Goal: Information Seeking & Learning: Learn about a topic

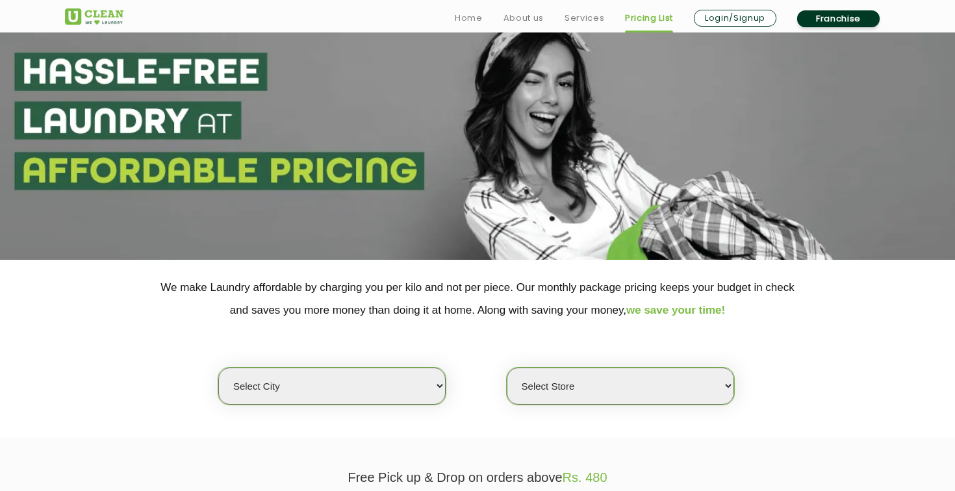
scroll to position [61, 0]
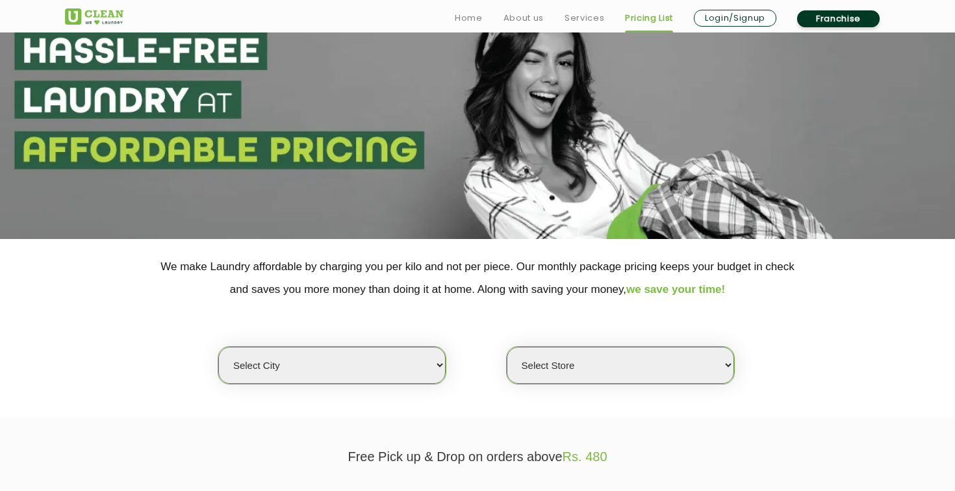
drag, startPoint x: 217, startPoint y: 350, endPoint x: 237, endPoint y: 350, distance: 19.5
click at [224, 350] on div "Select city [GEOGRAPHIC_DATA] [GEOGRAPHIC_DATA] [GEOGRAPHIC_DATA] [GEOGRAPHIC_D…" at bounding box center [477, 343] width 845 height 84
click at [235, 349] on select "Select city [GEOGRAPHIC_DATA] [GEOGRAPHIC_DATA] [GEOGRAPHIC_DATA] [GEOGRAPHIC_D…" at bounding box center [331, 365] width 227 height 37
select select "2"
click at [588, 360] on select "Select Store" at bounding box center [620, 365] width 227 height 37
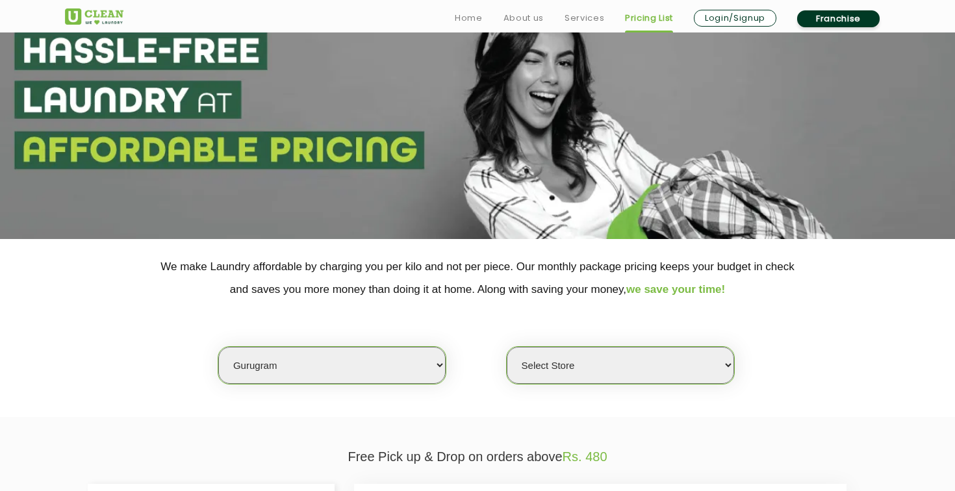
select select "295"
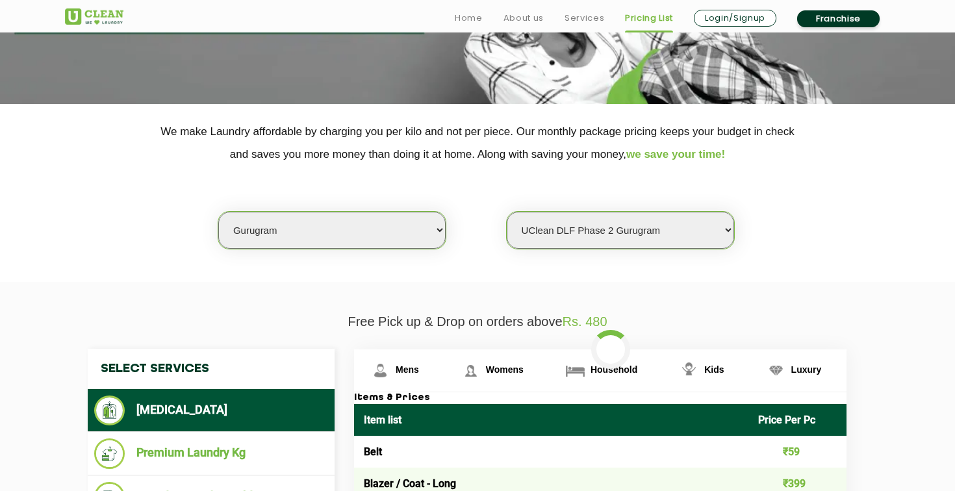
scroll to position [201, 0]
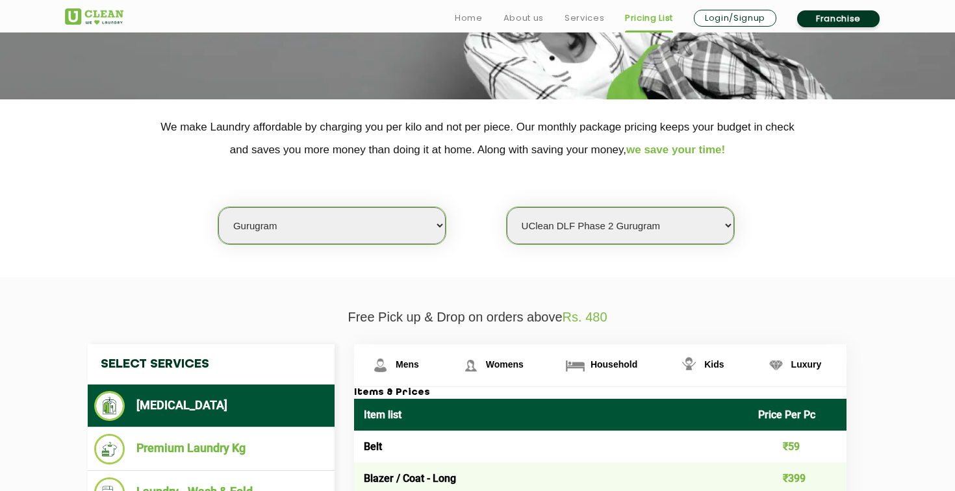
click at [646, 242] on select "Select Store [GEOGRAPHIC_DATA] Sector 66 [GEOGRAPHIC_DATA] Phase [GEOGRAPHIC_DA…" at bounding box center [620, 225] width 227 height 37
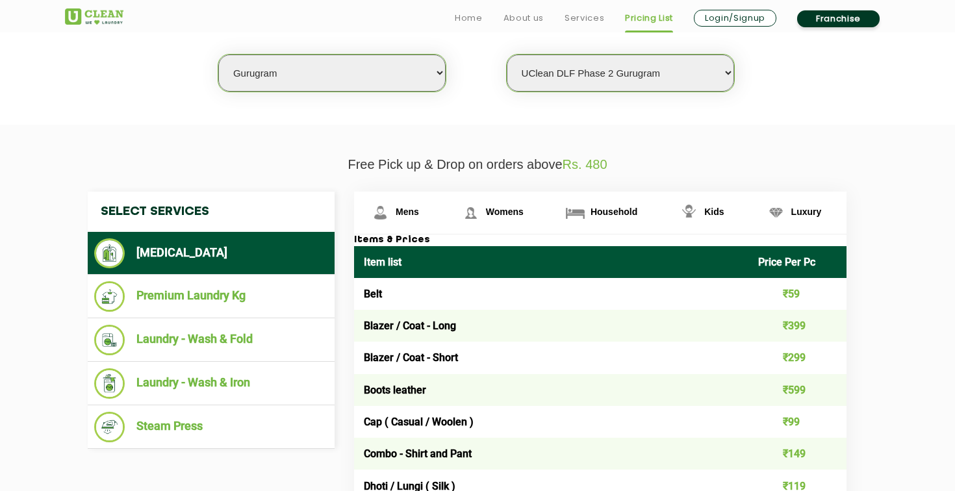
scroll to position [354, 0]
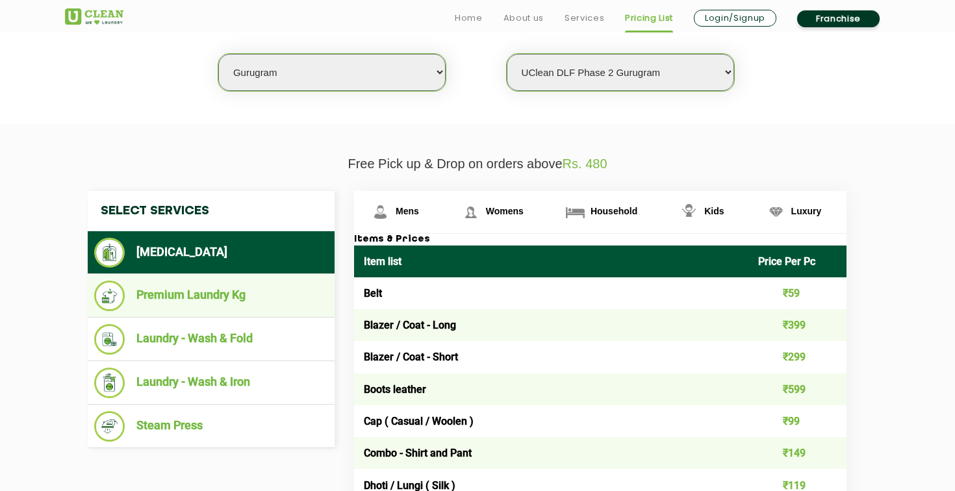
click at [282, 280] on ul "Premium Laundry Kg" at bounding box center [211, 296] width 247 height 44
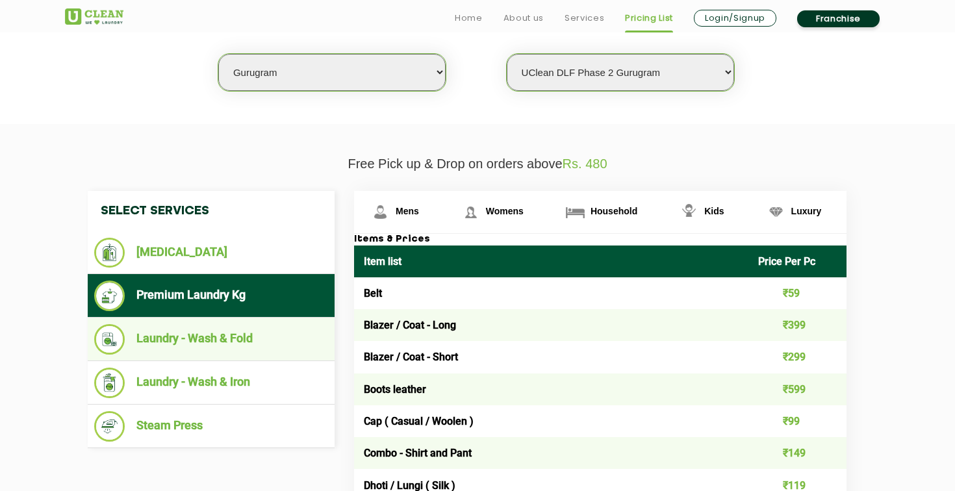
click at [261, 338] on li "Laundry - Wash & Fold" at bounding box center [211, 339] width 234 height 31
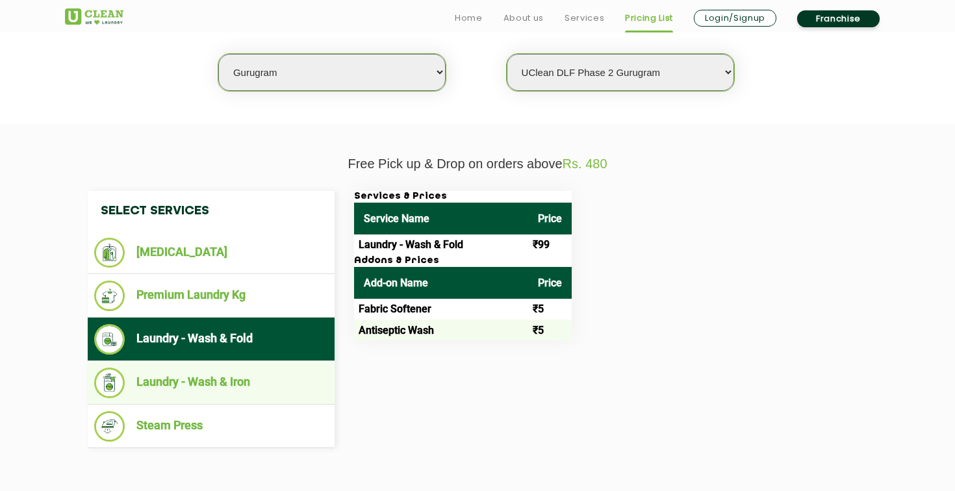
click at [244, 393] on li "Laundry - Wash & Iron" at bounding box center [211, 383] width 234 height 31
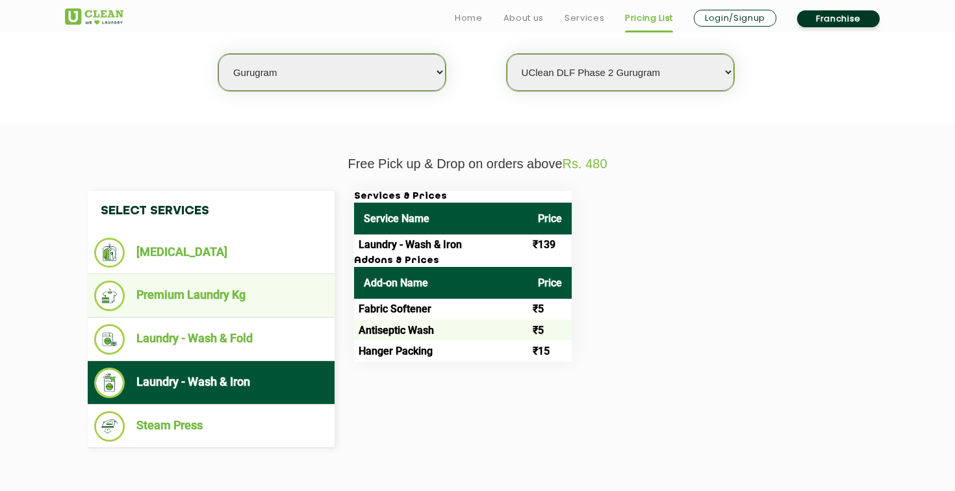
click at [244, 292] on li "Premium Laundry Kg" at bounding box center [211, 296] width 234 height 31
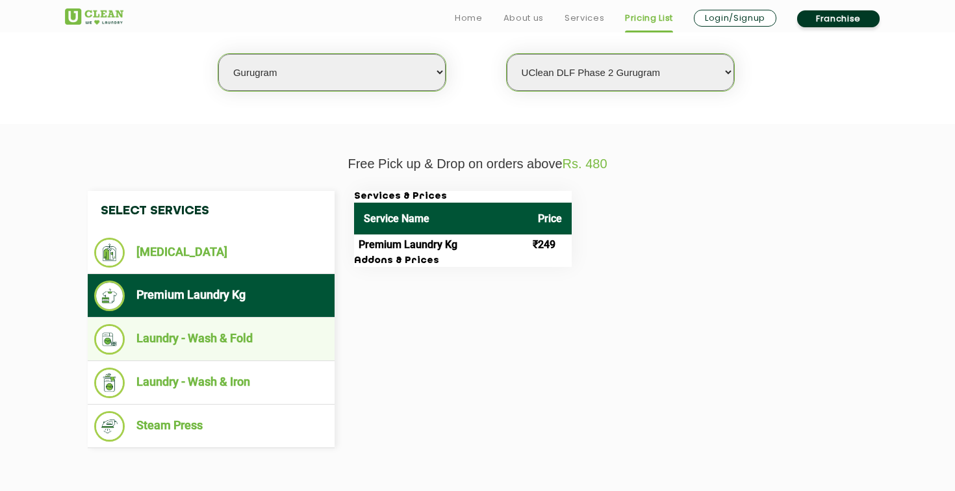
click at [264, 338] on li "Laundry - Wash & Fold" at bounding box center [211, 339] width 234 height 31
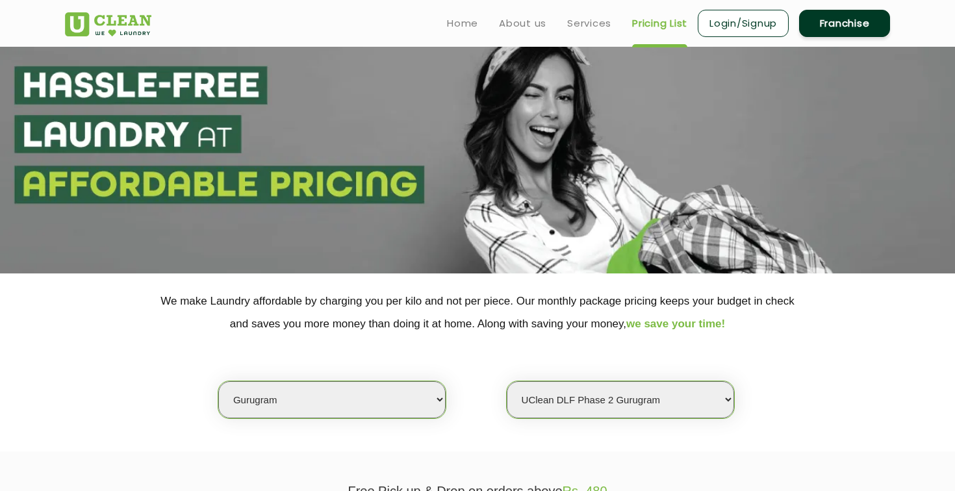
scroll to position [25, 0]
